Goal: Check status: Check status

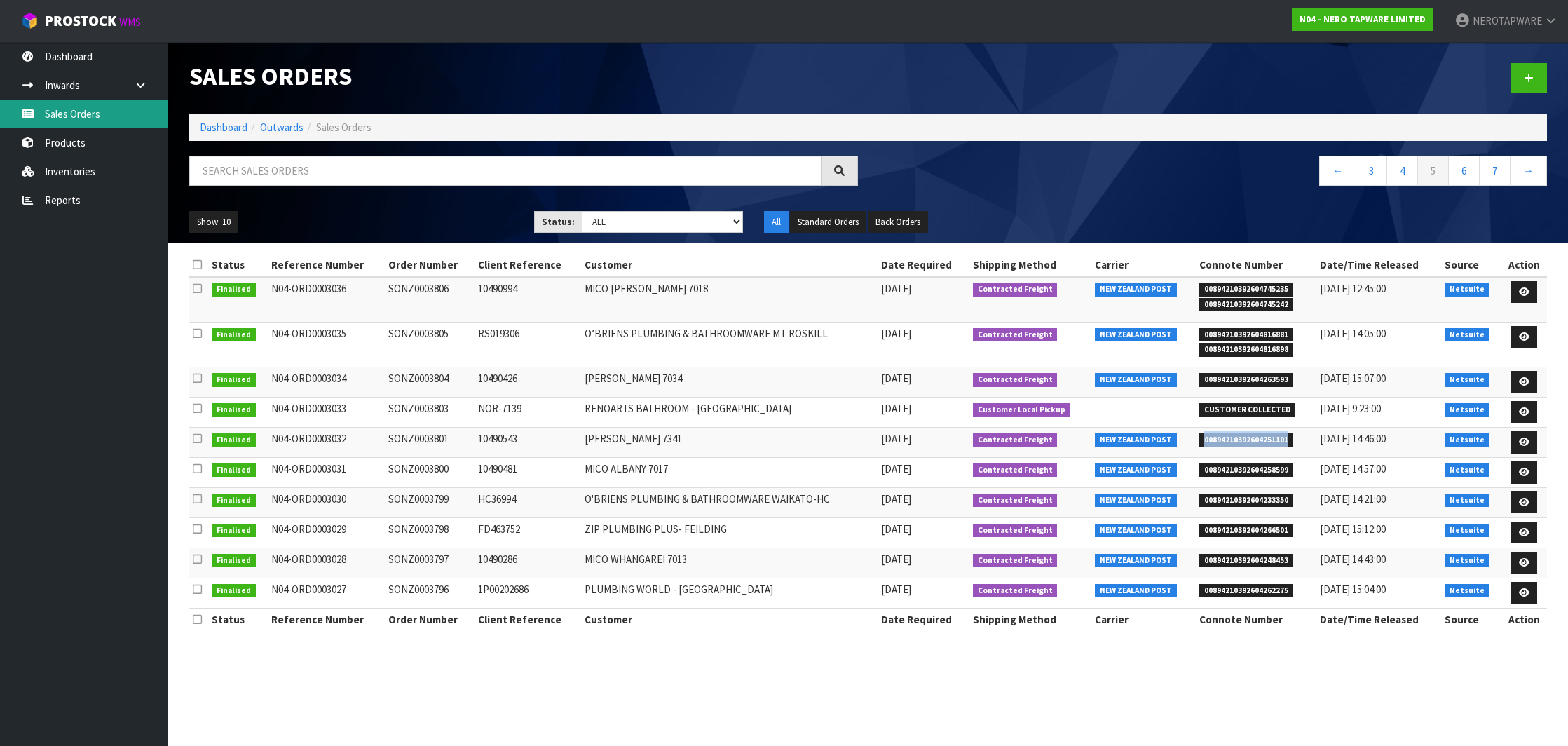
click at [75, 121] on link "Sales Orders" at bounding box center [84, 114] width 168 height 29
click at [62, 54] on link "Dashboard" at bounding box center [84, 56] width 168 height 29
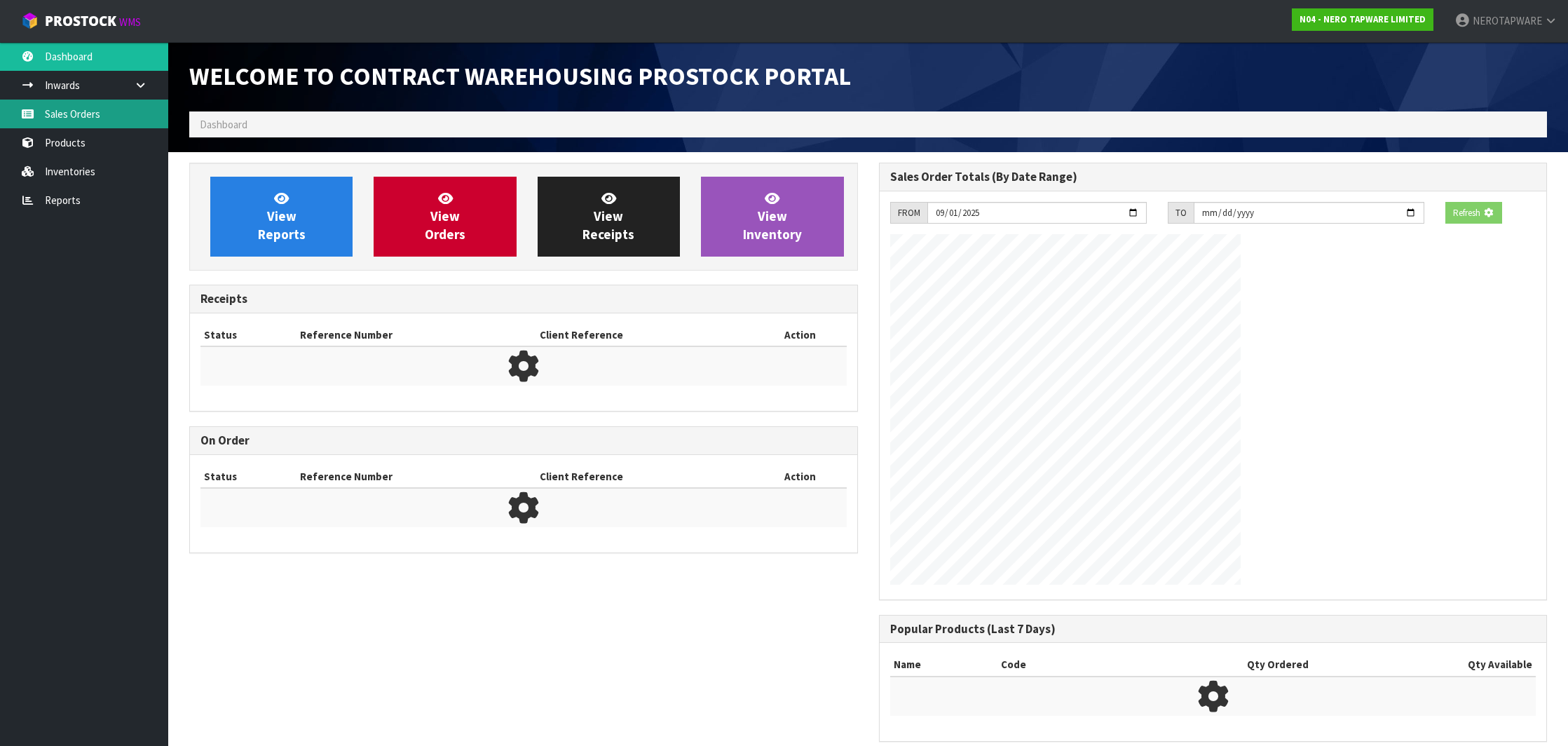
click at [76, 117] on link "Sales Orders" at bounding box center [84, 114] width 168 height 29
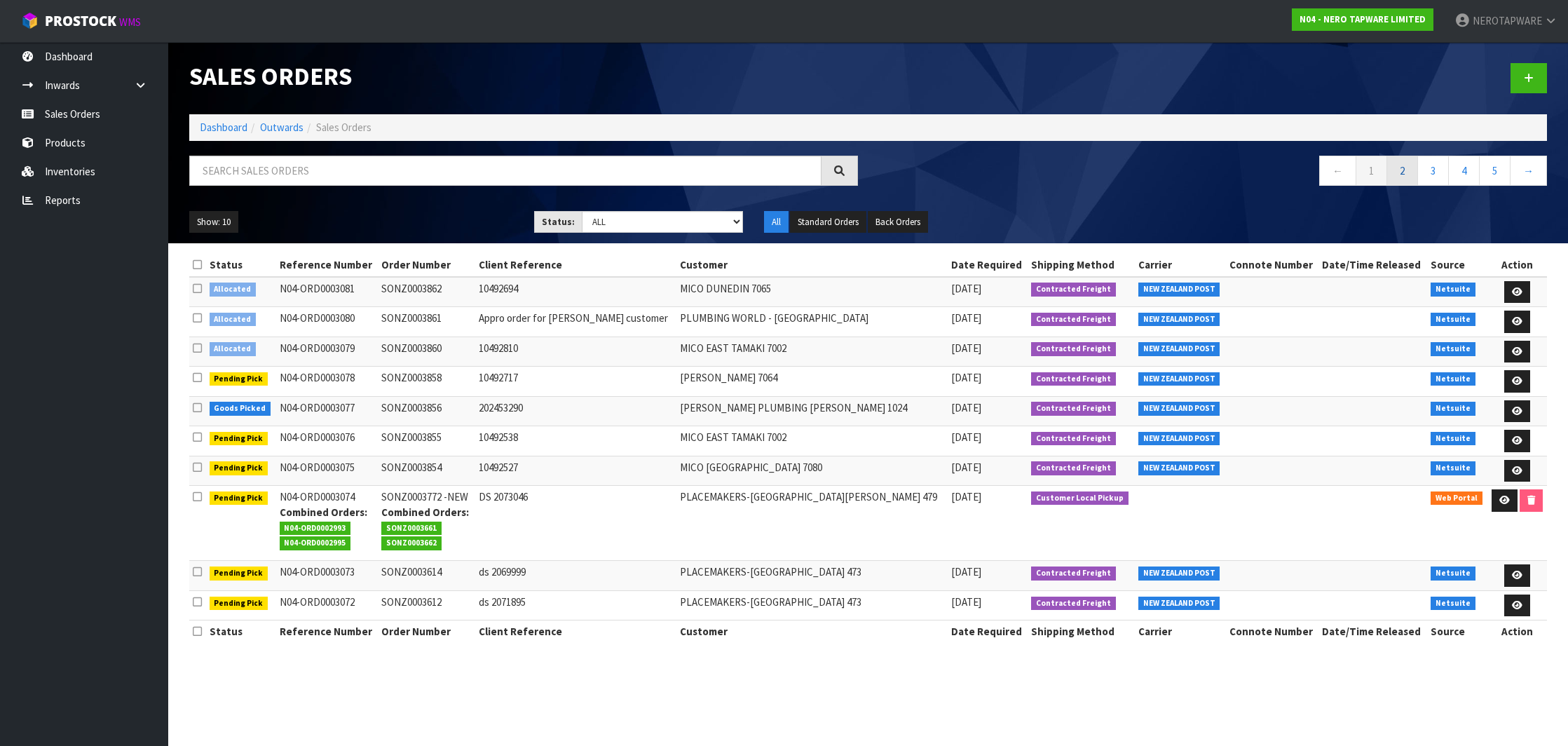
click at [1399, 168] on link "2" at bounding box center [1402, 170] width 31 height 30
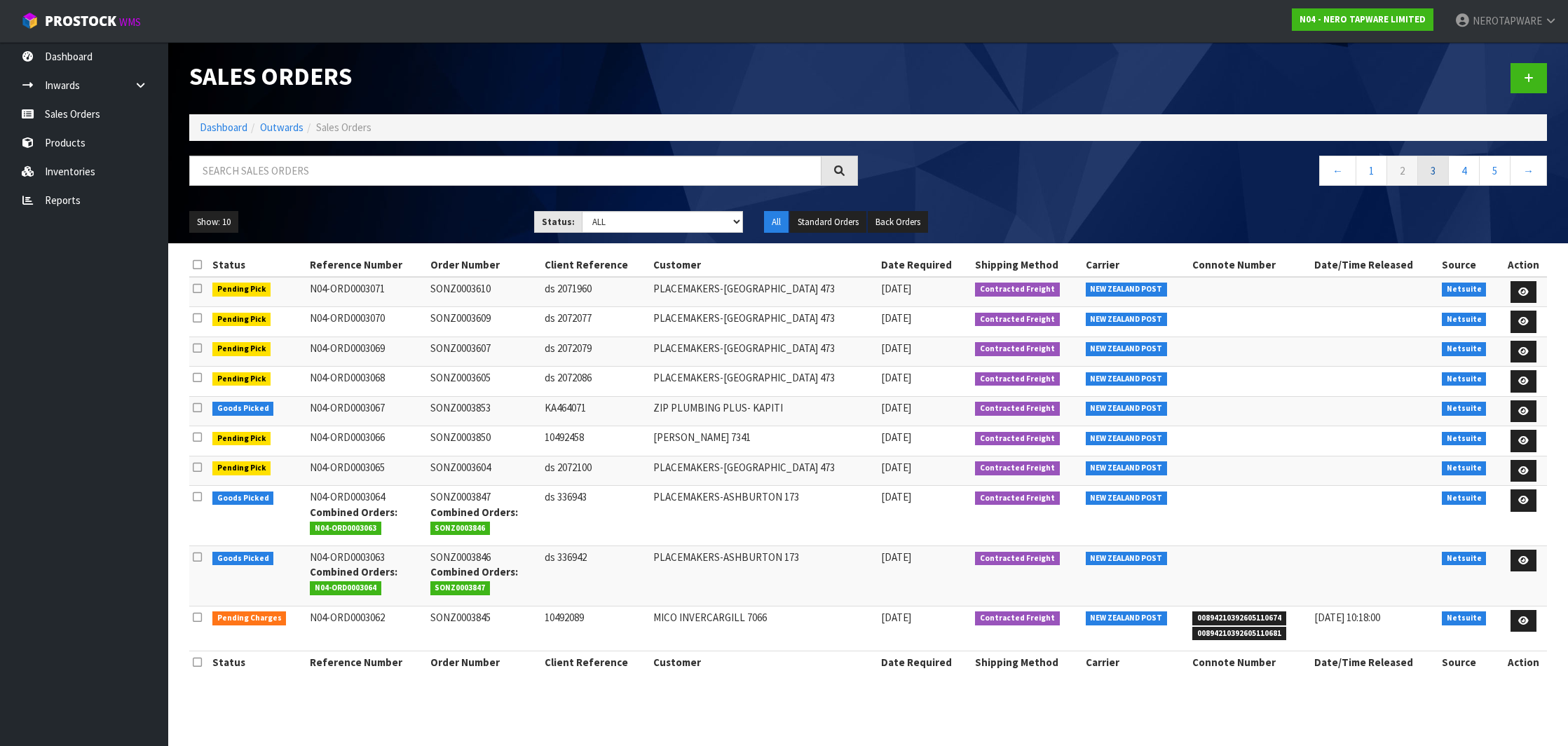
click at [1438, 165] on link "3" at bounding box center [1433, 170] width 31 height 30
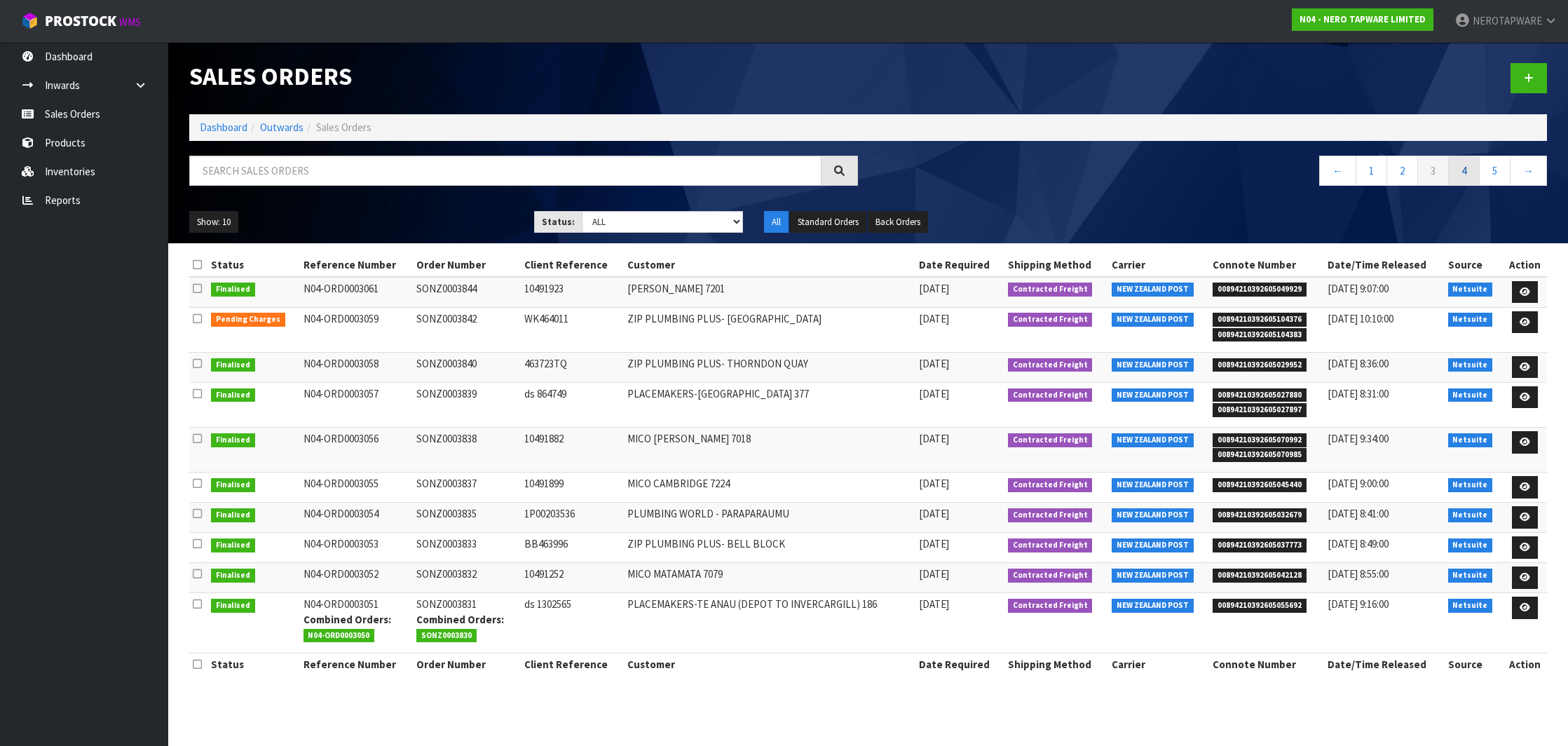
click at [1462, 184] on link "4" at bounding box center [1464, 170] width 31 height 30
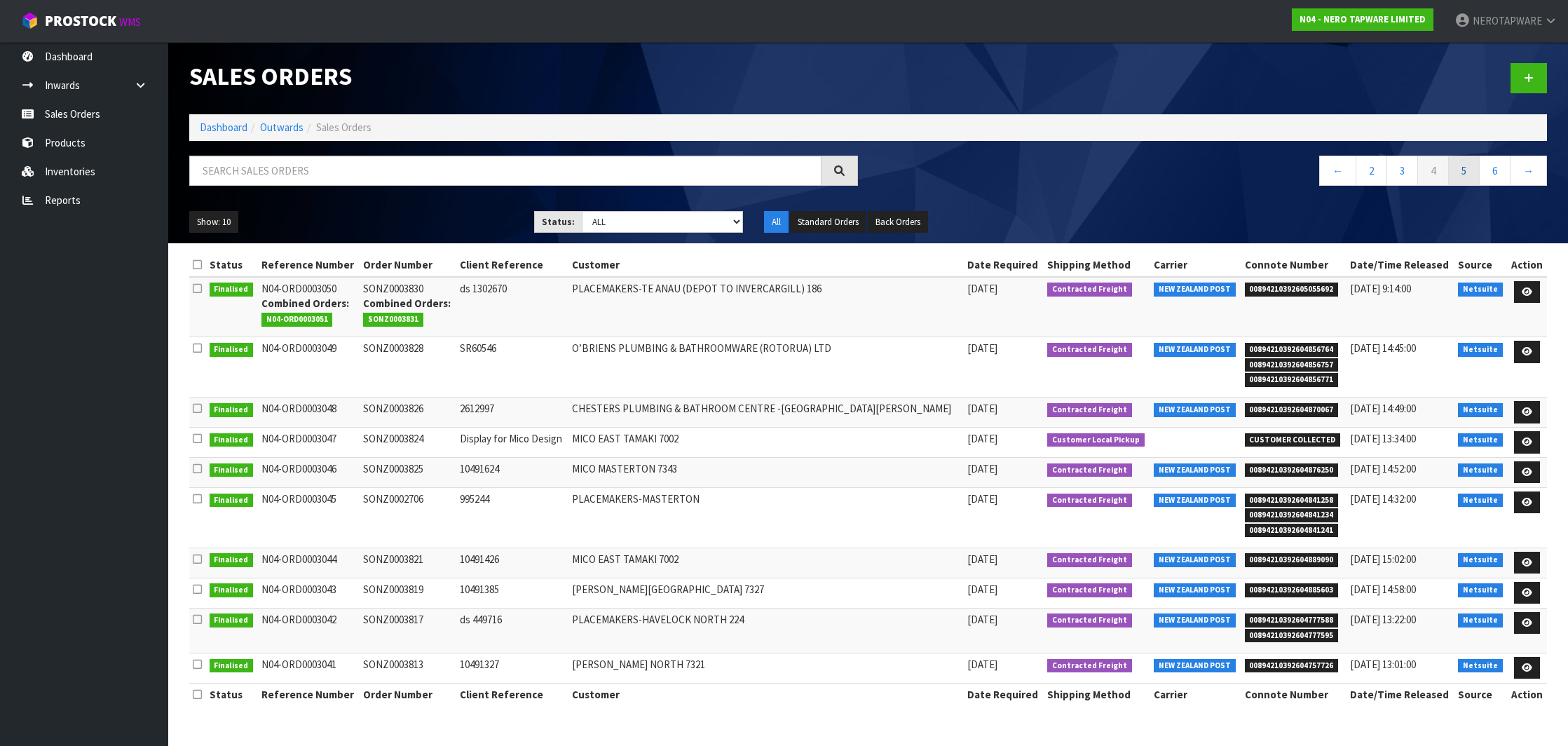
click at [1457, 176] on link "5" at bounding box center [1464, 170] width 31 height 30
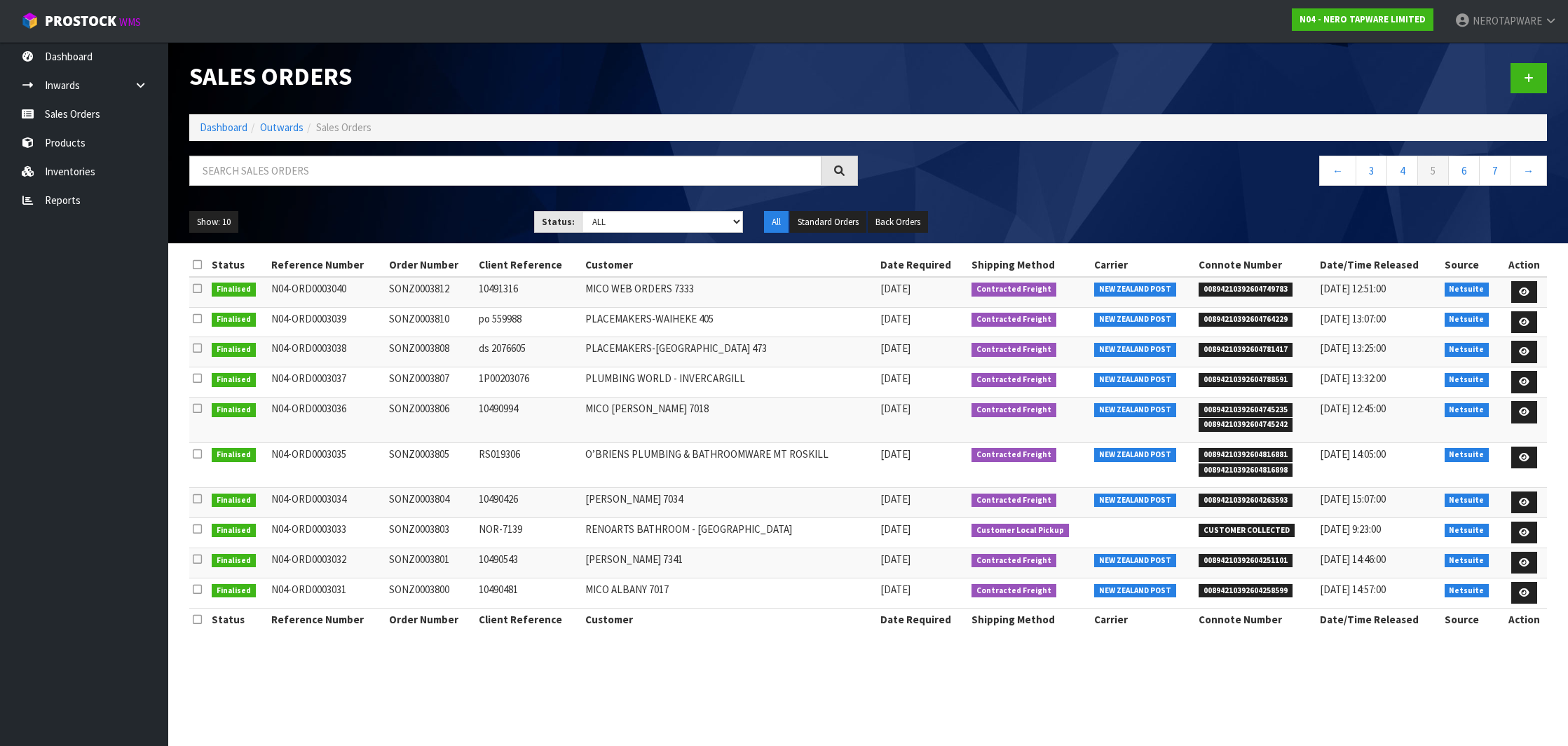
click at [1258, 494] on span "00894210392604263593" at bounding box center [1246, 501] width 93 height 14
copy span "00894210392604263593"
